Goal: Navigation & Orientation: Find specific page/section

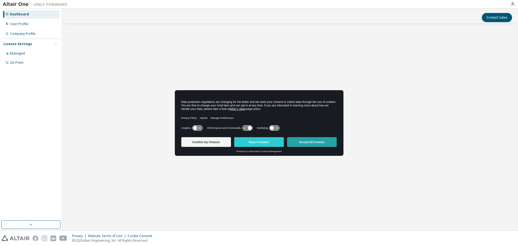
click at [310, 144] on button "Accept All Cookies" at bounding box center [312, 142] width 50 height 10
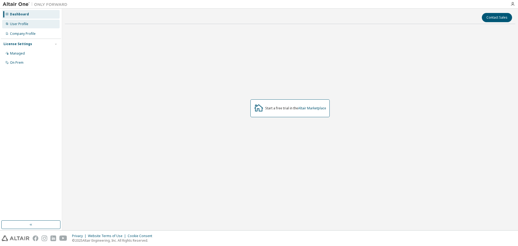
click at [21, 23] on div "User Profile" at bounding box center [19, 24] width 18 height 4
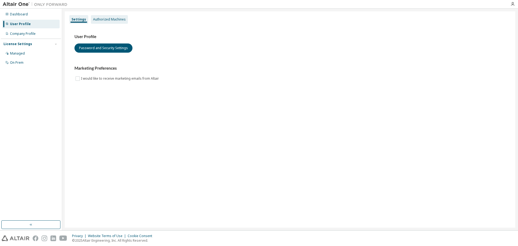
click at [100, 19] on div "Authorized Machines" at bounding box center [109, 19] width 33 height 4
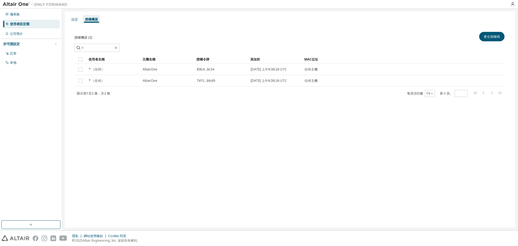
click at [270, 95] on div "顯示第 1 至 2 條， 共 2 條 每頁項目數 10 第 n 頁。 *" at bounding box center [289, 94] width 431 height 8
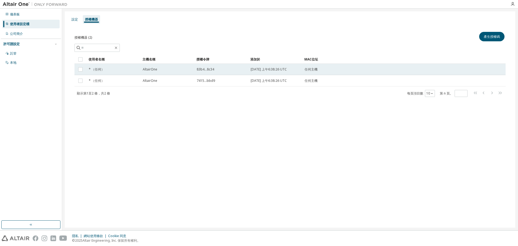
click at [151, 68] on font "AltairOne" at bounding box center [150, 69] width 15 height 5
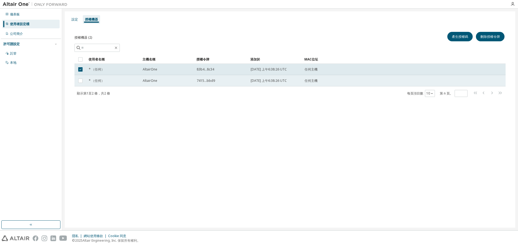
click at [152, 81] on font "AltairOne" at bounding box center [150, 80] width 15 height 5
click at [143, 70] on font "AltairOne" at bounding box center [150, 69] width 15 height 5
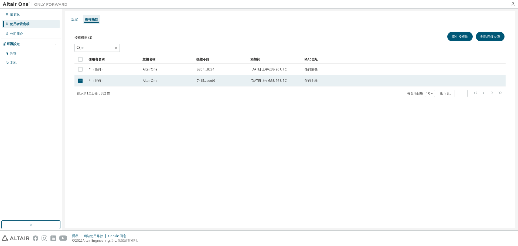
click at [144, 79] on font "AltairOne" at bounding box center [150, 80] width 15 height 5
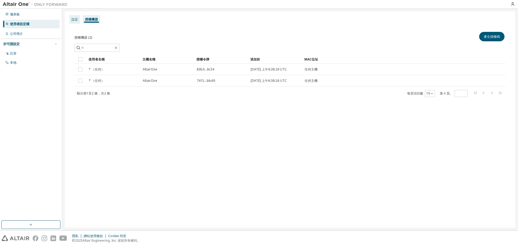
click at [70, 19] on div "設定" at bounding box center [74, 19] width 11 height 9
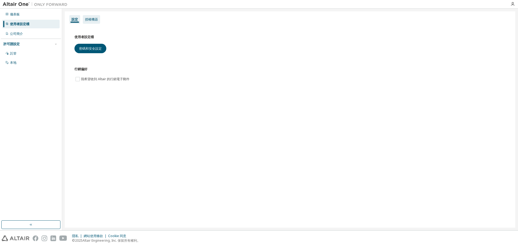
click at [85, 19] on font "授權機器" at bounding box center [91, 19] width 13 height 5
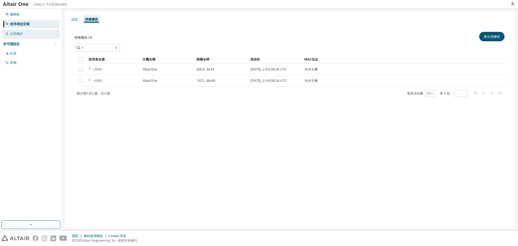
click at [30, 35] on div "公司簡介" at bounding box center [30, 33] width 57 height 9
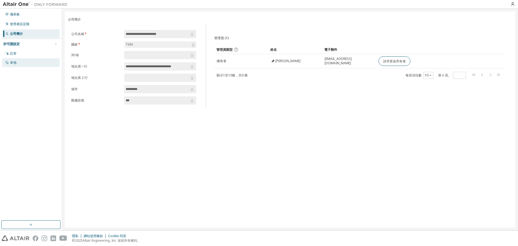
click at [22, 61] on div "本地" at bounding box center [30, 62] width 57 height 9
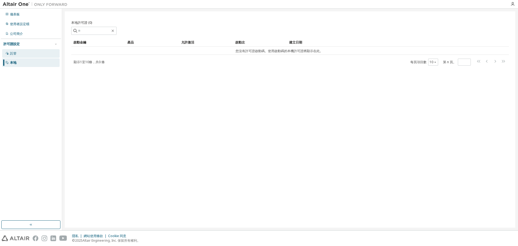
click at [23, 53] on div "託管" at bounding box center [30, 53] width 57 height 9
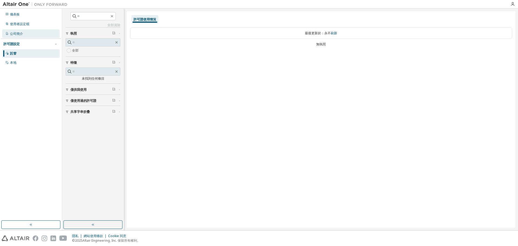
click at [24, 34] on div "公司簡介" at bounding box center [30, 33] width 57 height 9
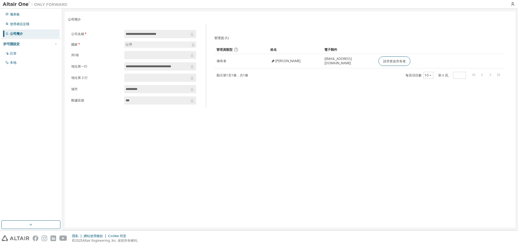
click at [510, 3] on div at bounding box center [512, 4] width 11 height 4
click at [511, 4] on icon "button" at bounding box center [512, 4] width 4 height 4
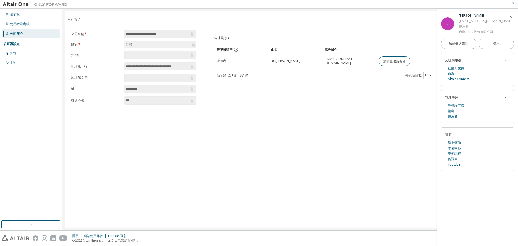
click at [373, 135] on div "**********" at bounding box center [290, 119] width 451 height 216
click at [509, 15] on icon "button" at bounding box center [510, 16] width 3 height 4
